Goal: Unclear

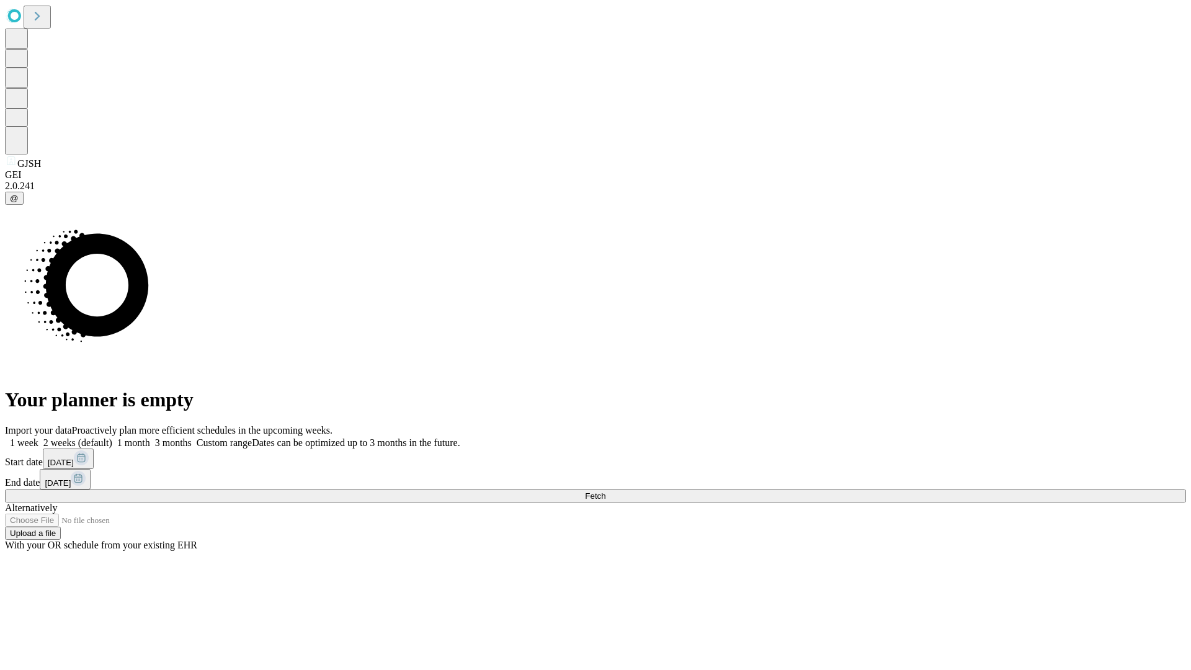
click at [606, 491] on span "Fetch" at bounding box center [595, 495] width 20 height 9
